Goal: Transaction & Acquisition: Purchase product/service

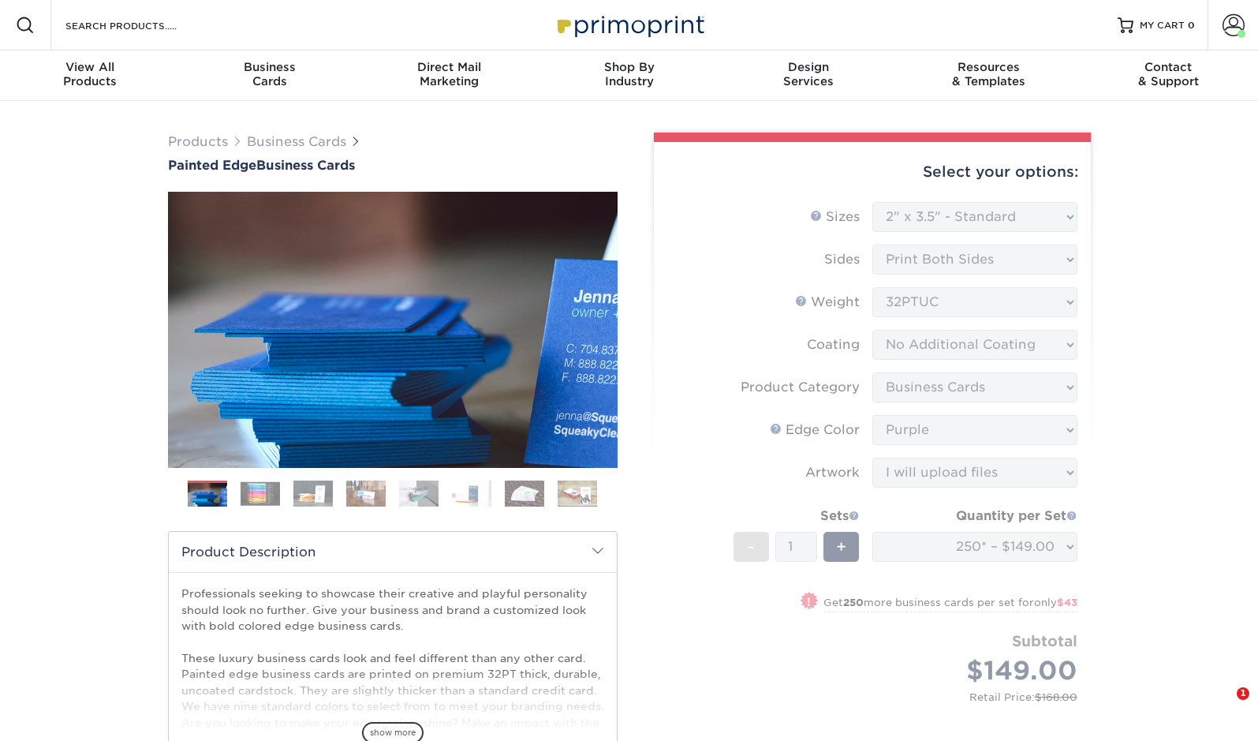
select select "2.00x3.50"
select select "3b5148f1-0588-4f88-a218-97bcfdce65c1"
select select "a07808a3-81c6-4e74-b75e-4e311282080e"
select select "upload"
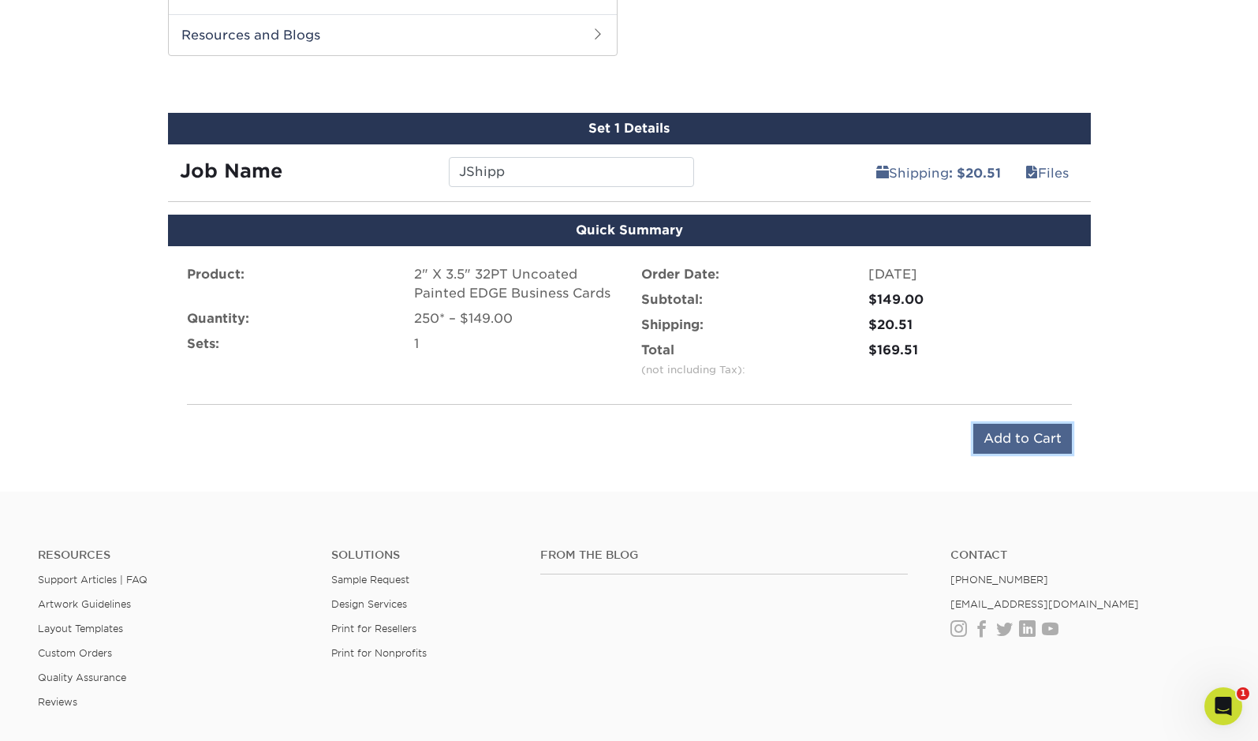
click at [1006, 449] on input "Add to Cart" at bounding box center [1022, 439] width 99 height 30
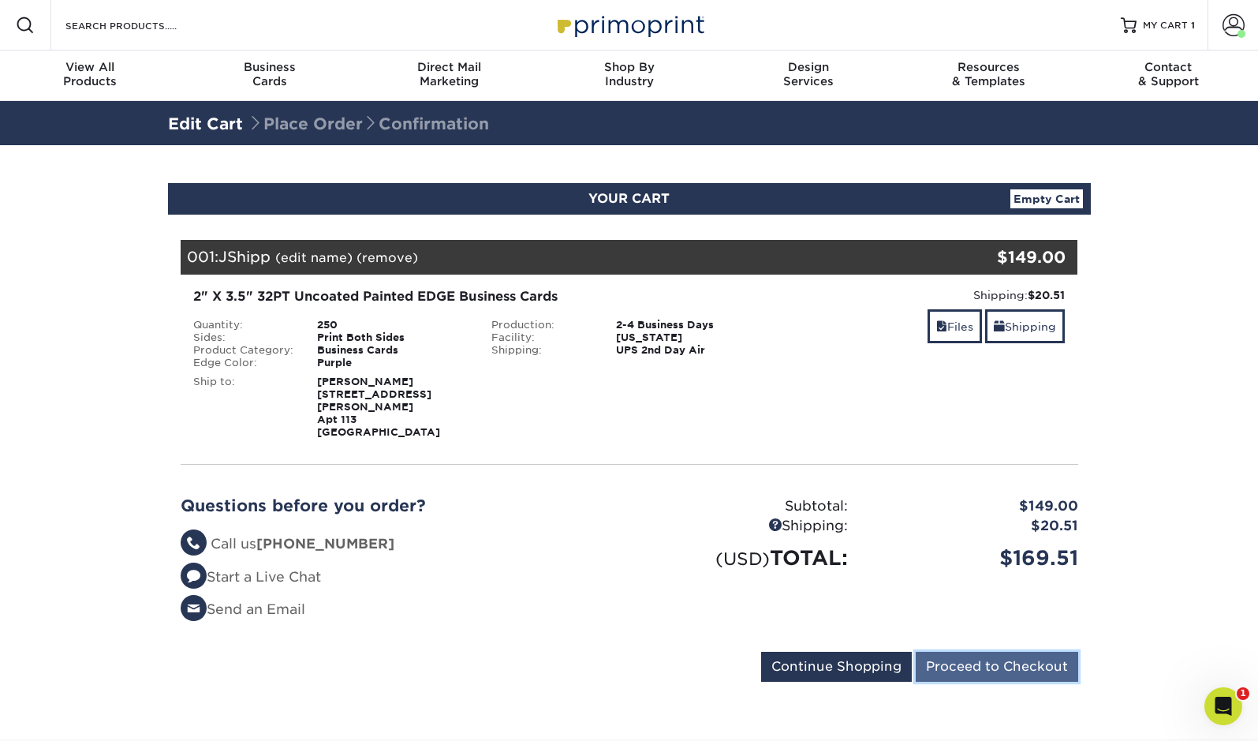
click at [1010, 654] on input "Proceed to Checkout" at bounding box center [997, 666] width 162 height 30
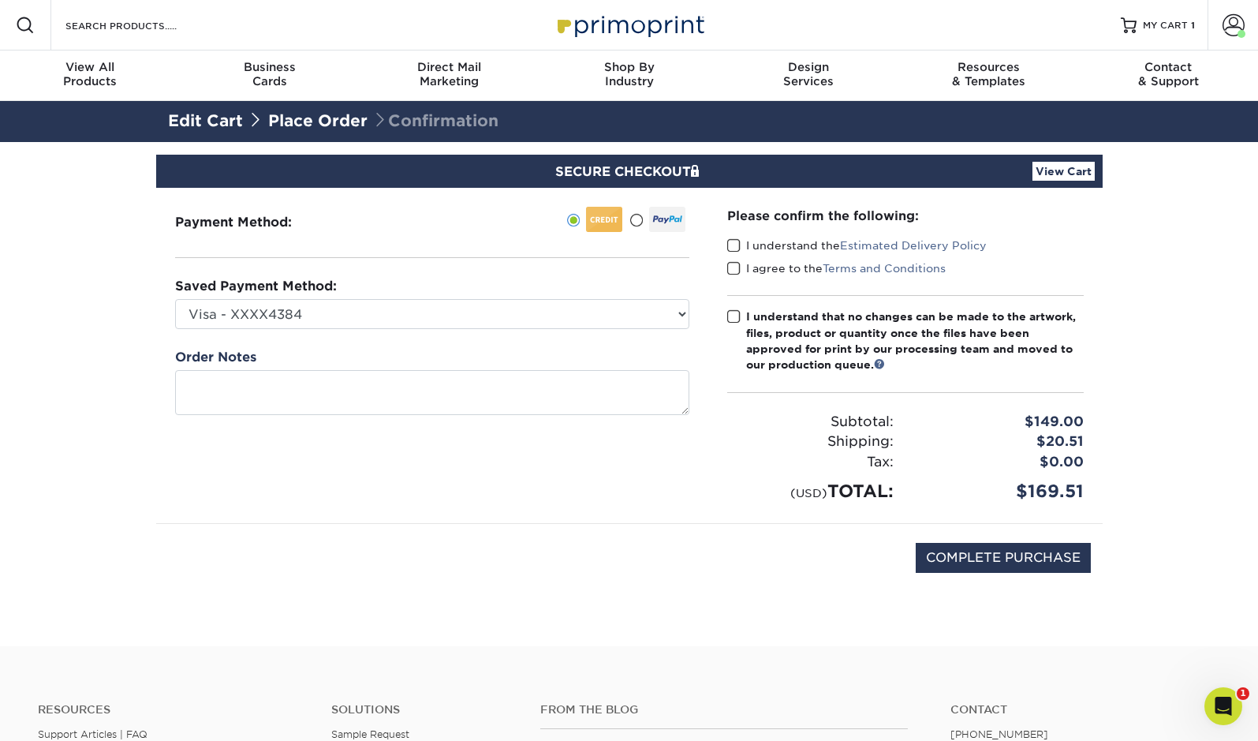
click at [735, 242] on span at bounding box center [733, 245] width 13 height 15
click at [0, 0] on input "I understand the Estimated Delivery Policy" at bounding box center [0, 0] width 0 height 0
click at [734, 269] on span at bounding box center [733, 268] width 13 height 15
click at [0, 0] on input "I agree to the Terms and Conditions" at bounding box center [0, 0] width 0 height 0
click at [733, 315] on span at bounding box center [733, 316] width 13 height 15
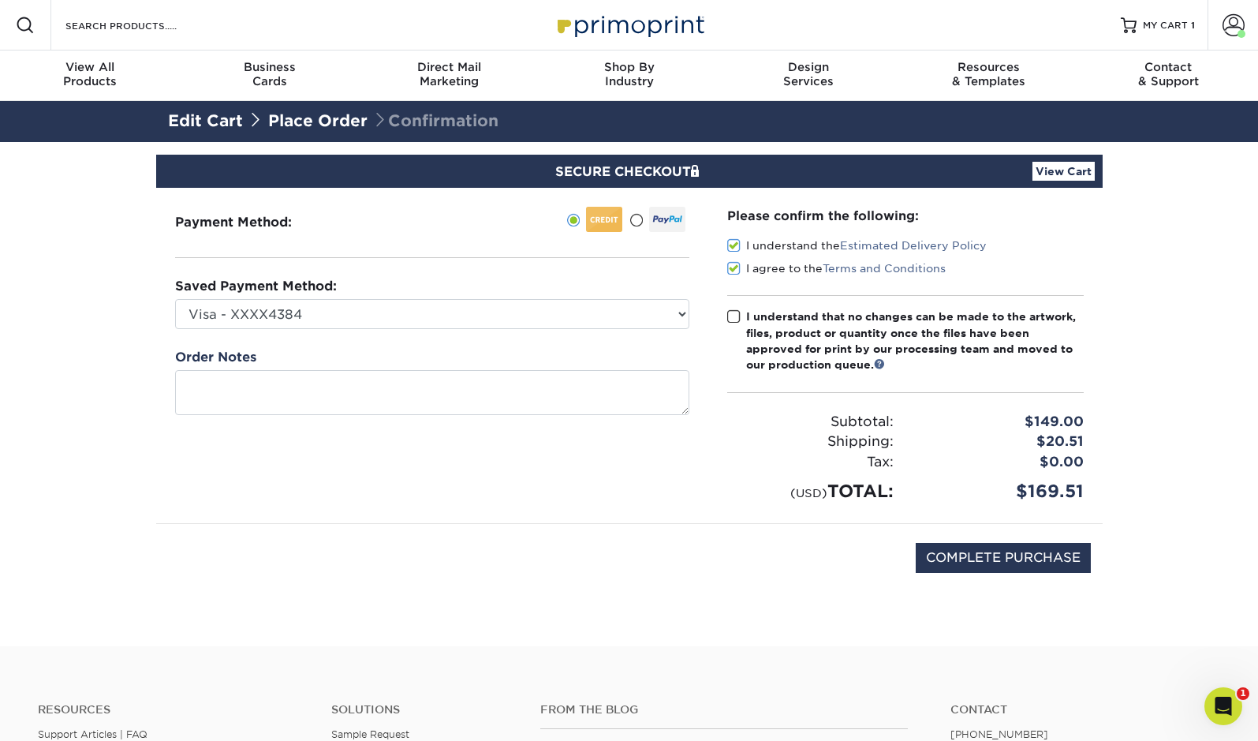
click at [0, 0] on input "I understand that no changes can be made to the artwork, files, product or quan…" at bounding box center [0, 0] width 0 height 0
click at [1025, 565] on input "COMPLETE PURCHASE" at bounding box center [1003, 558] width 175 height 30
type input "PROCESSING, PLEASE WAIT..."
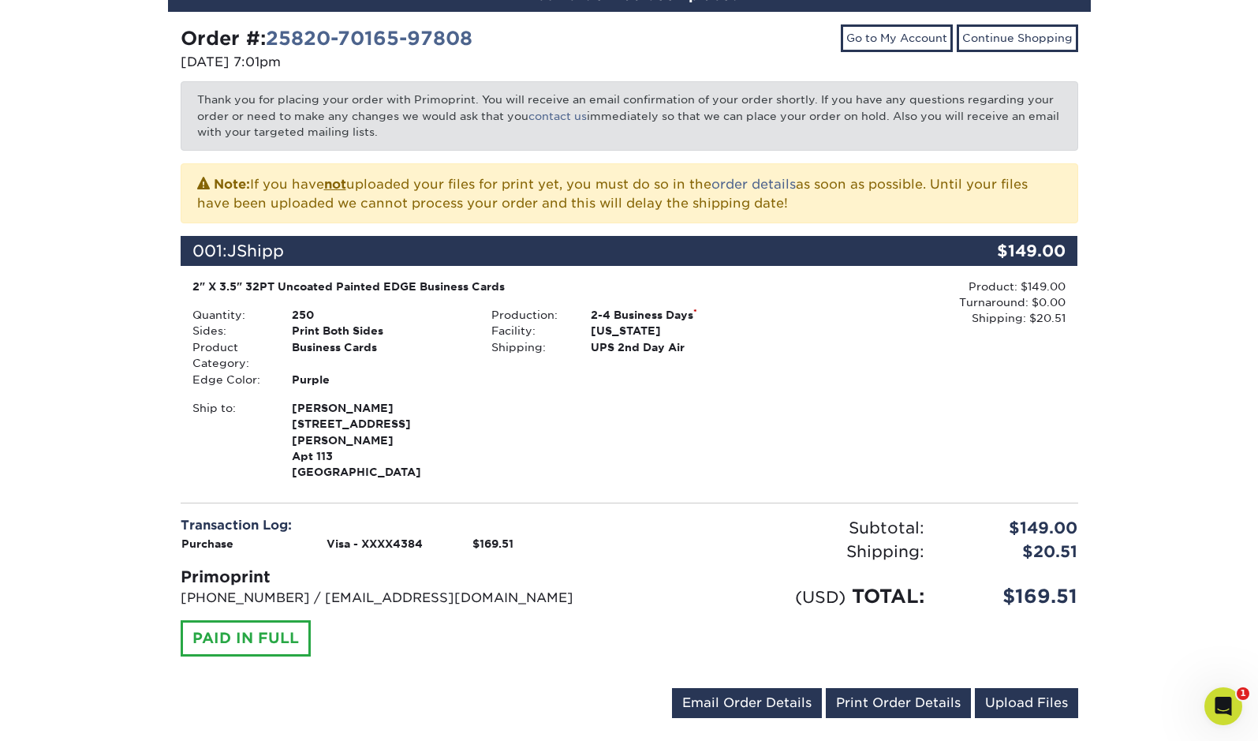
scroll to position [185, 0]
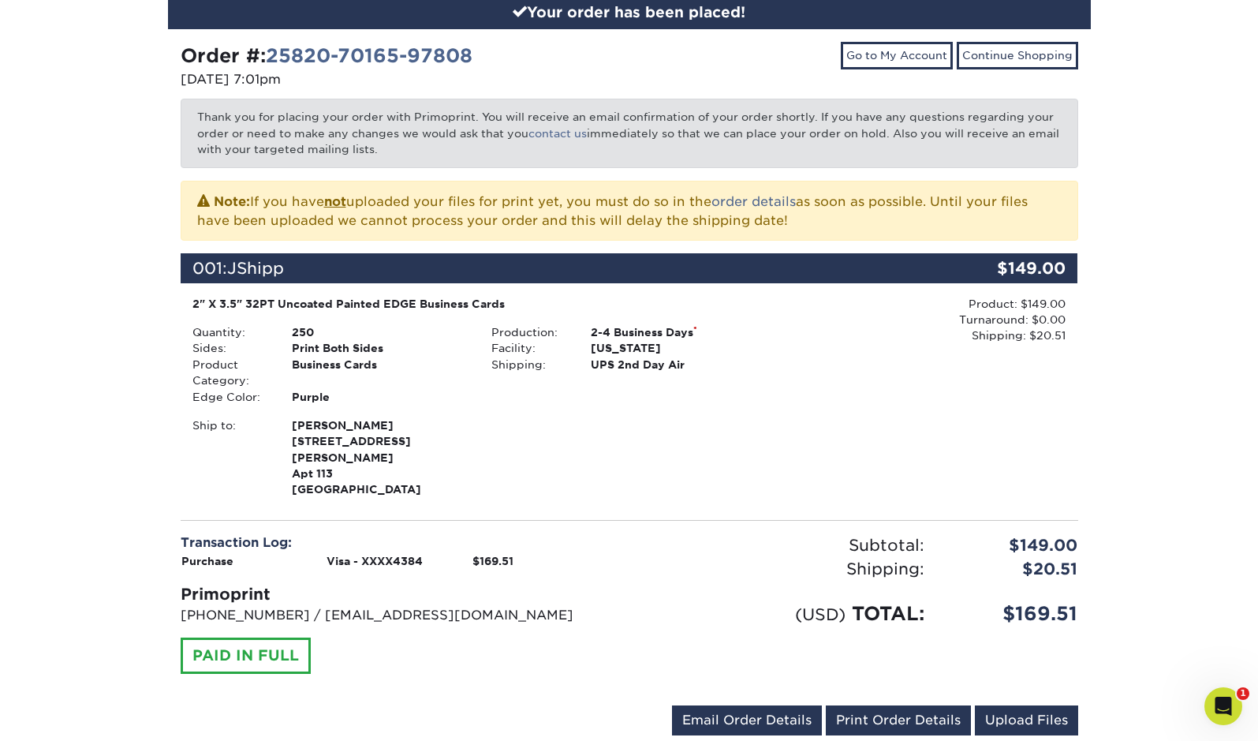
click at [1168, 248] on div "Your order has been placed! Order #: 25820-70165-97808 [DATE] 7:01pm Go to My A…" at bounding box center [629, 374] width 1258 height 834
